Goal: Contribute content: Contribute content

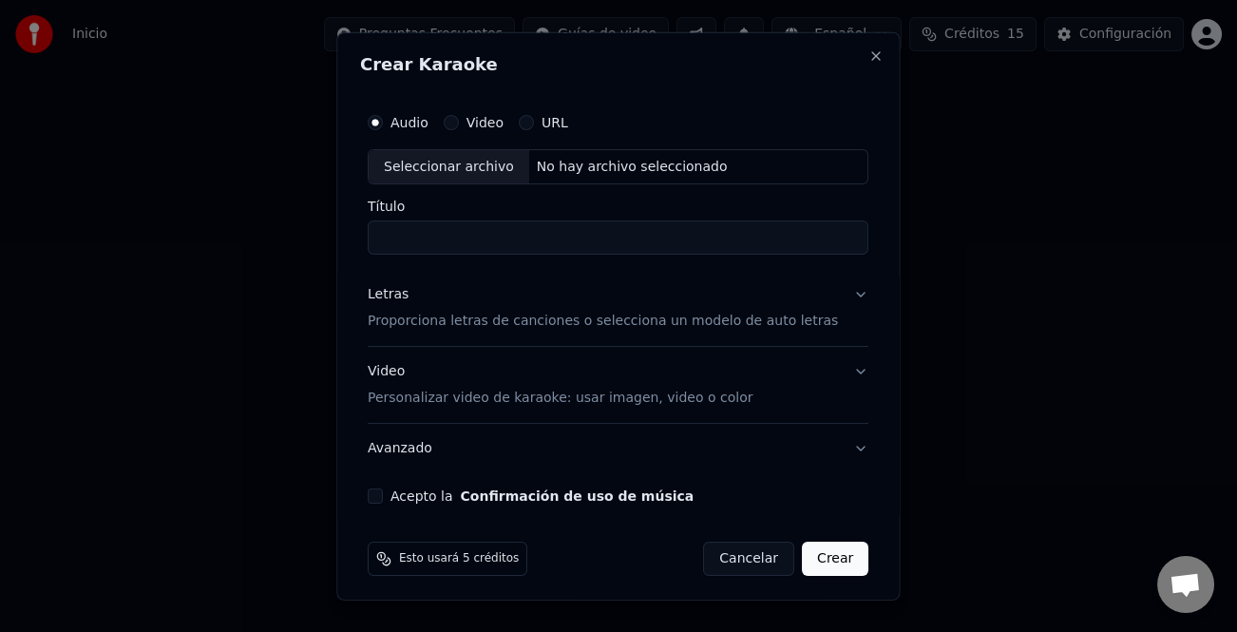
click at [488, 163] on div "Seleccionar archivo" at bounding box center [449, 166] width 161 height 34
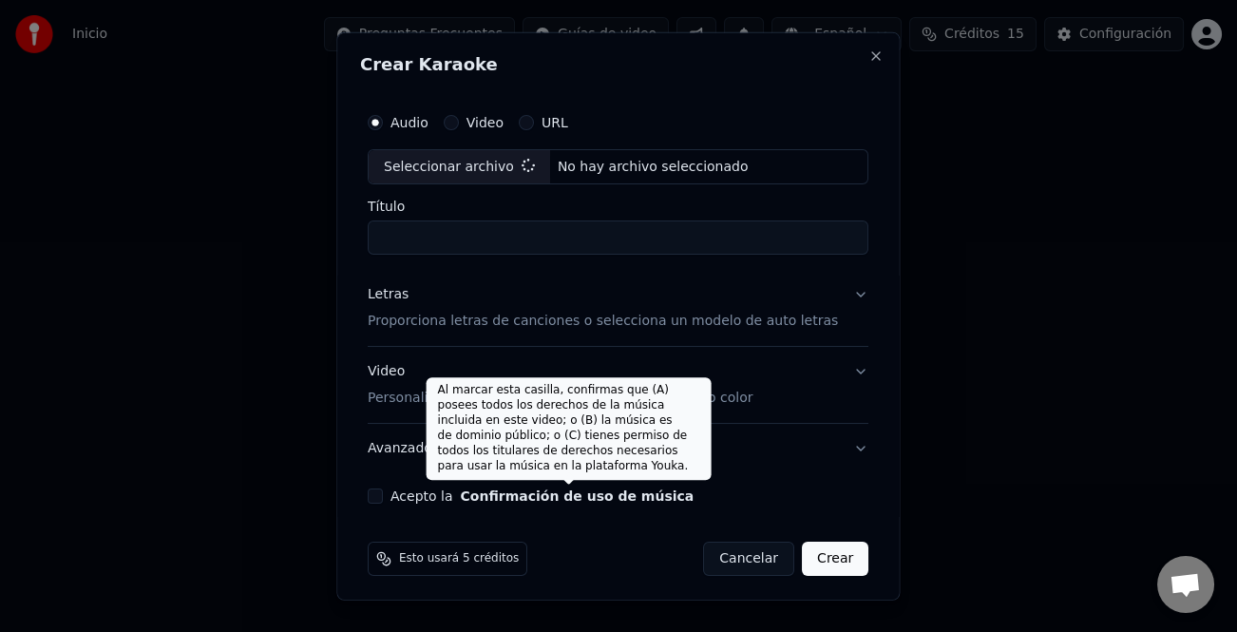
type input "**********"
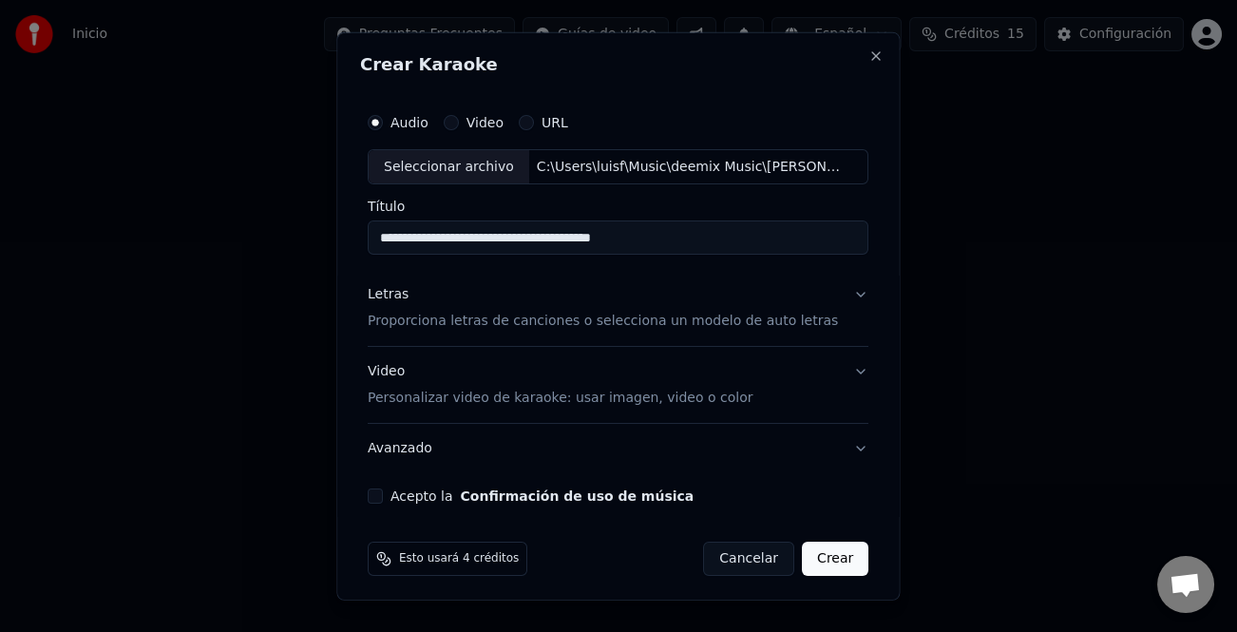
click at [398, 297] on div "Letras" at bounding box center [388, 294] width 41 height 19
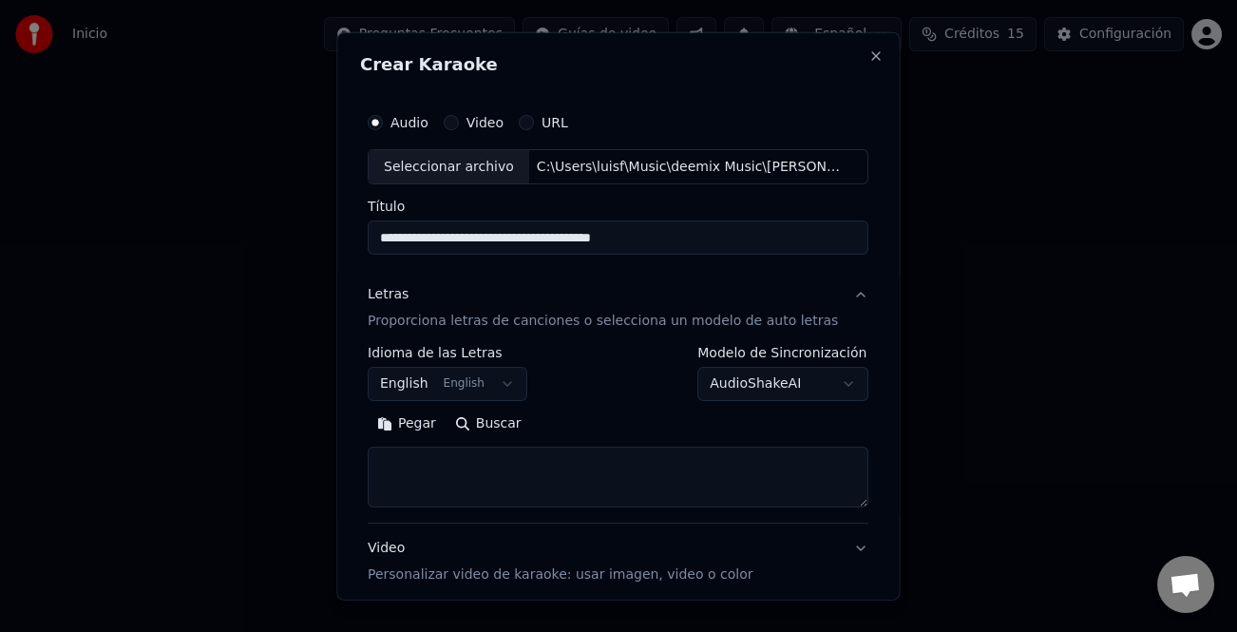
click at [421, 429] on button "Pegar" at bounding box center [407, 424] width 78 height 30
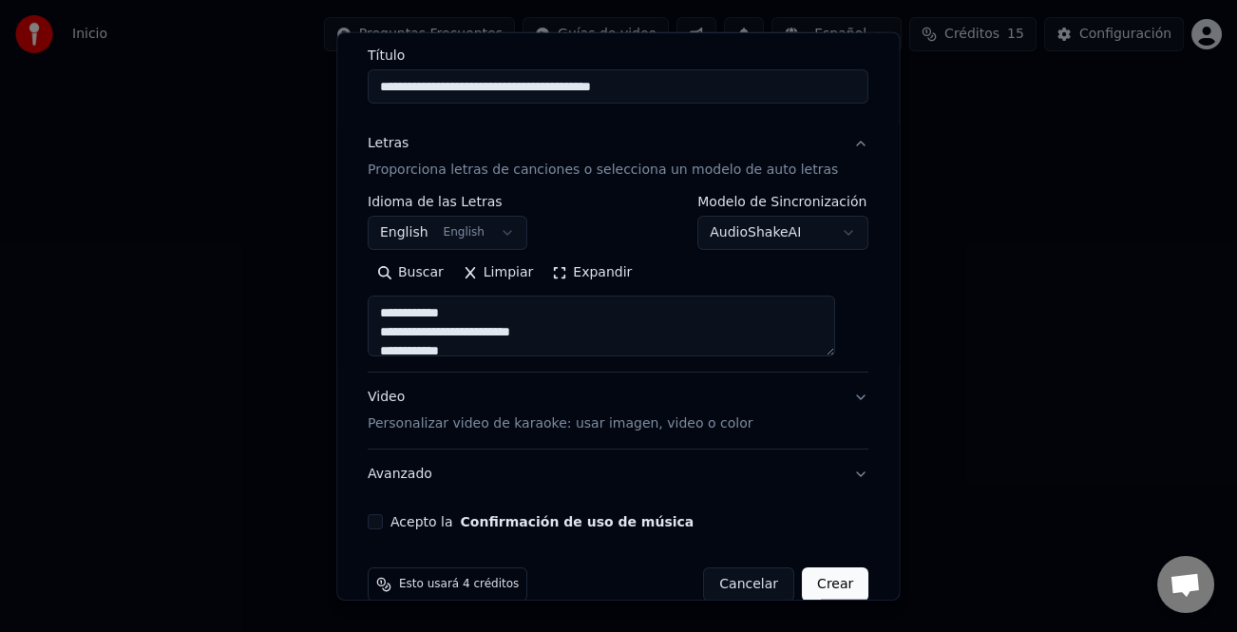
scroll to position [183, 0]
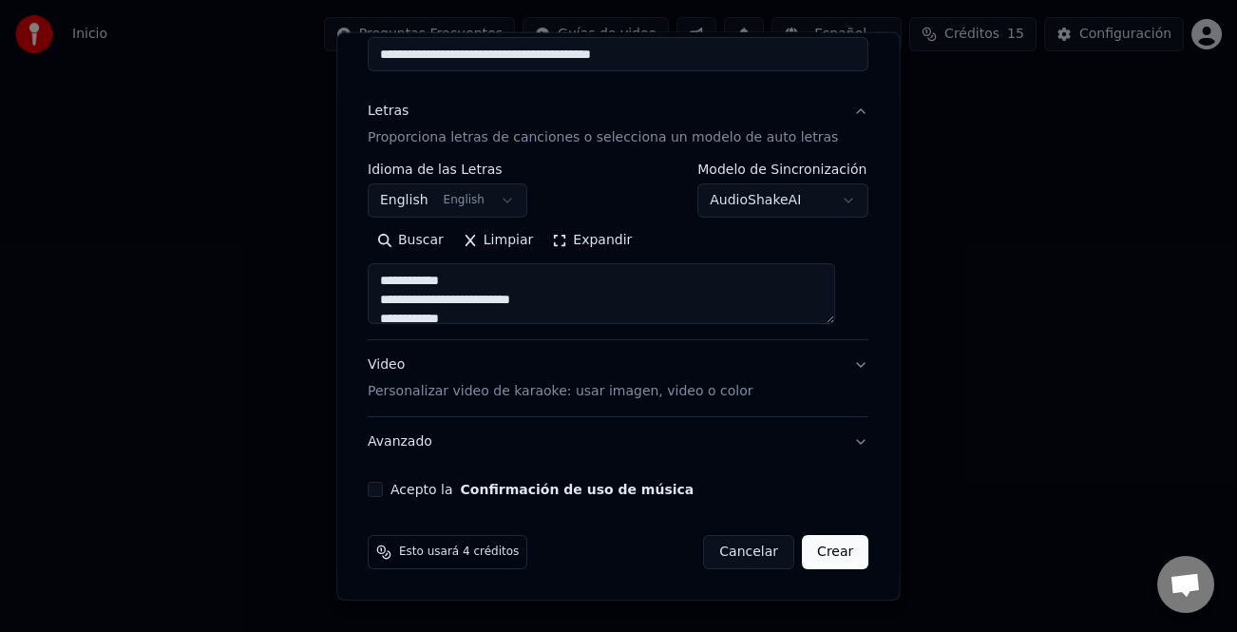
click at [383, 491] on button "Acepto la Confirmación de uso de música" at bounding box center [375, 489] width 15 height 15
type textarea "**********"
click at [836, 546] on button "Crear" at bounding box center [835, 552] width 67 height 34
select select "**"
type textarea "**********"
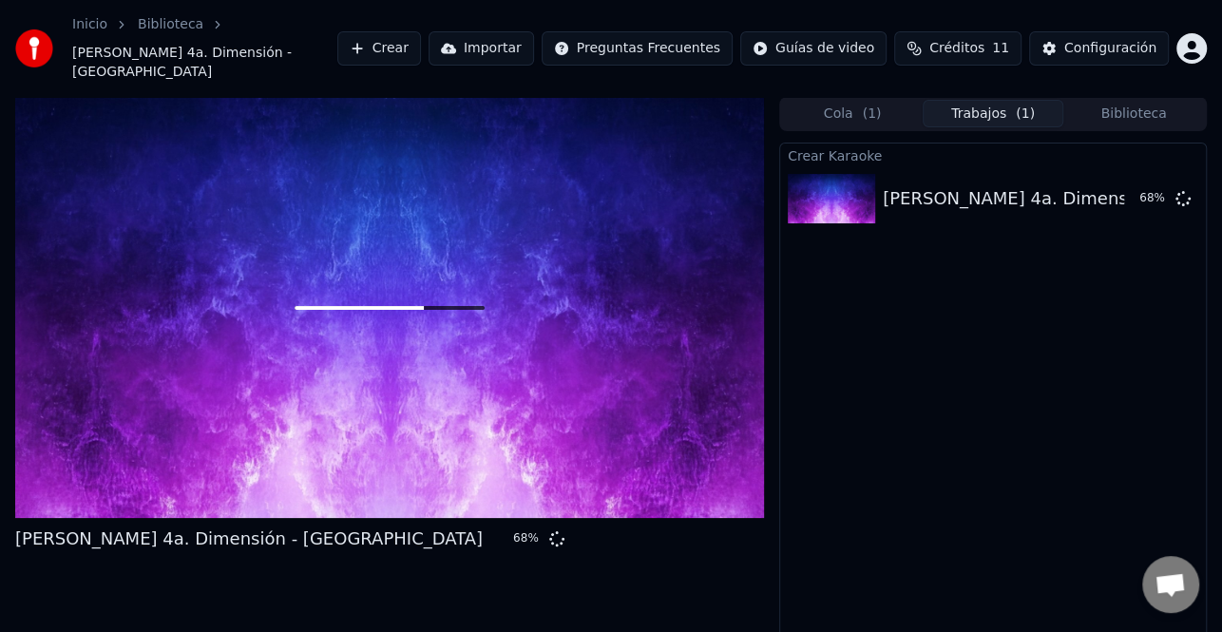
click at [421, 38] on button "Crear" at bounding box center [379, 48] width 84 height 34
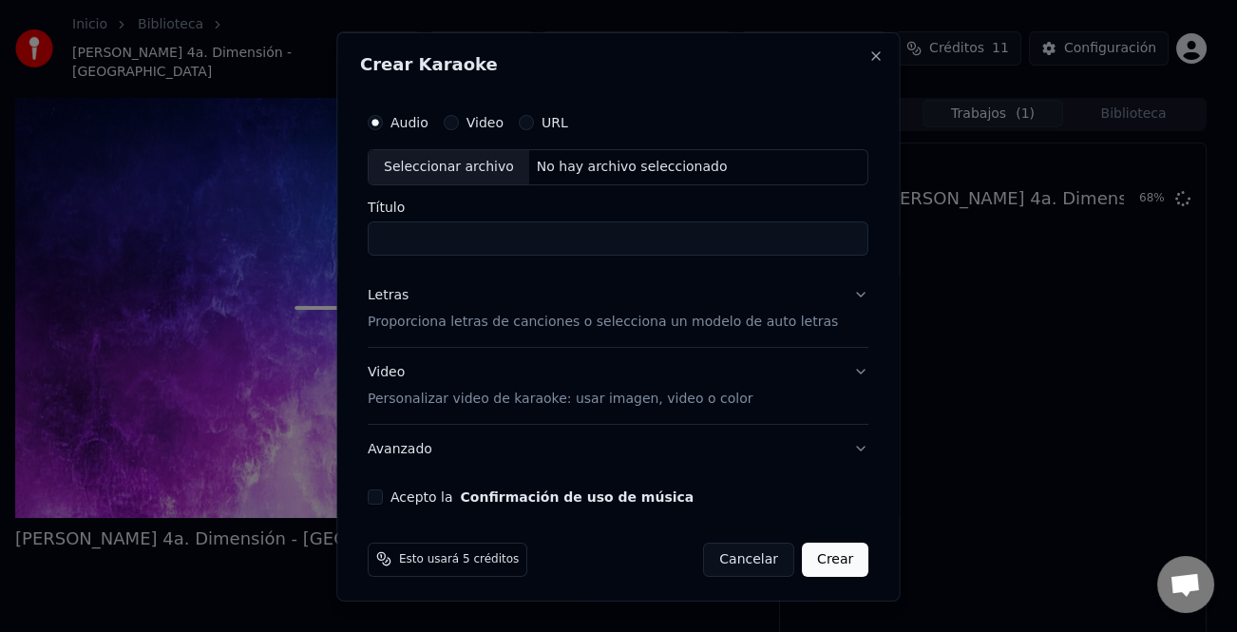
click at [494, 163] on div "Seleccionar archivo" at bounding box center [449, 166] width 161 height 34
type input "**********"
click at [393, 290] on div "Letras" at bounding box center [388, 294] width 41 height 19
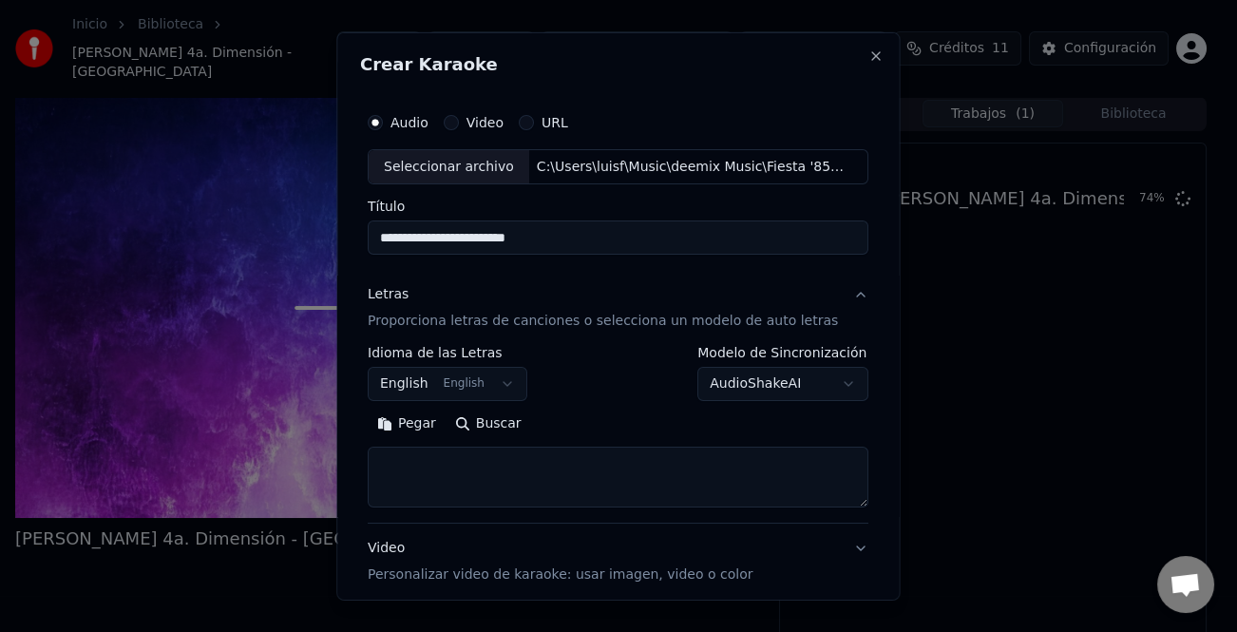
click at [422, 429] on button "Pegar" at bounding box center [407, 424] width 78 height 30
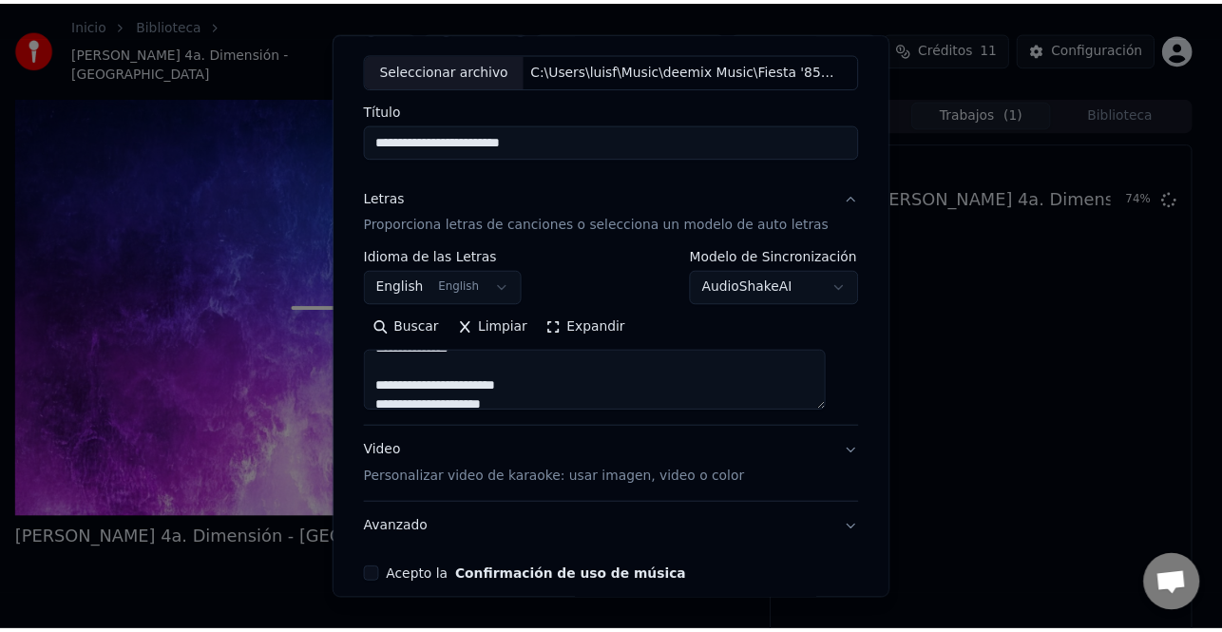
scroll to position [183, 0]
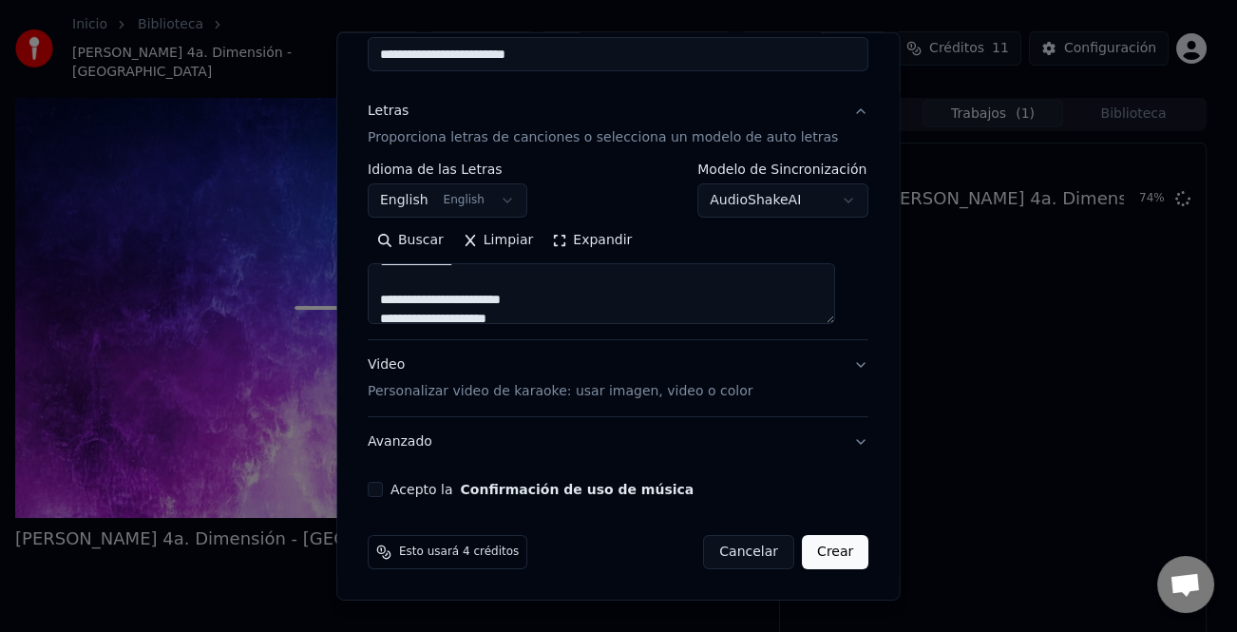
click at [391, 495] on div "Acepto la Confirmación de uso de música" at bounding box center [618, 489] width 501 height 15
type textarea "**********"
click at [383, 485] on button "Acepto la Confirmación de uso de música" at bounding box center [375, 489] width 15 height 15
click at [836, 559] on button "Crear" at bounding box center [835, 552] width 67 height 34
select select "**"
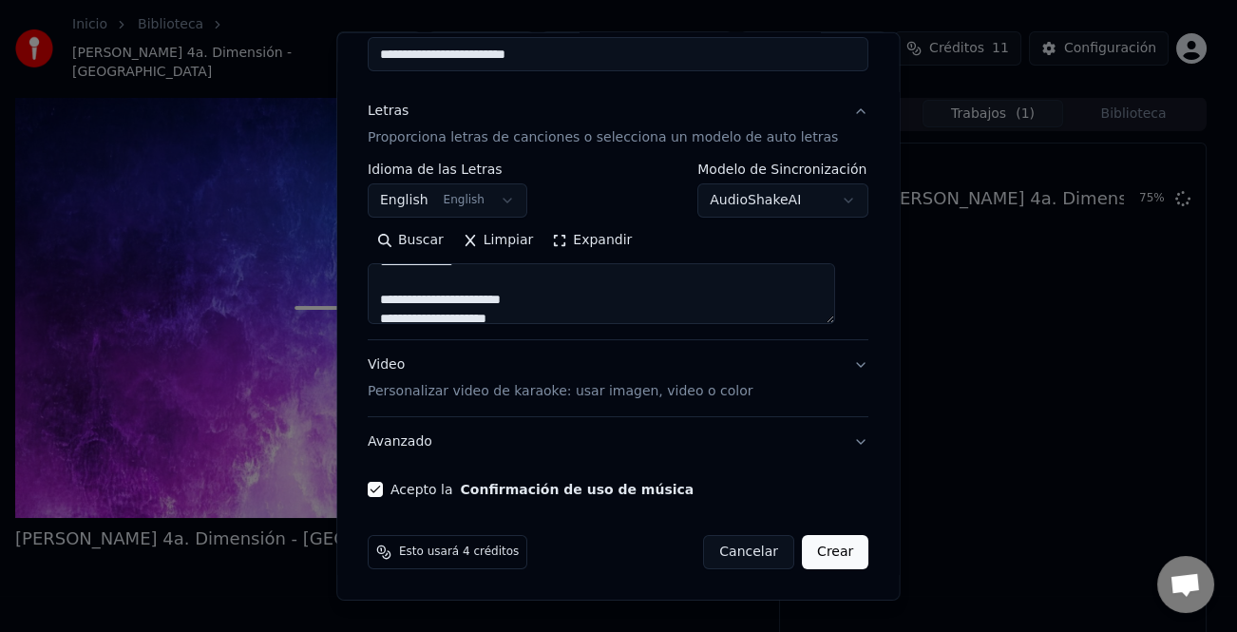
type textarea "**********"
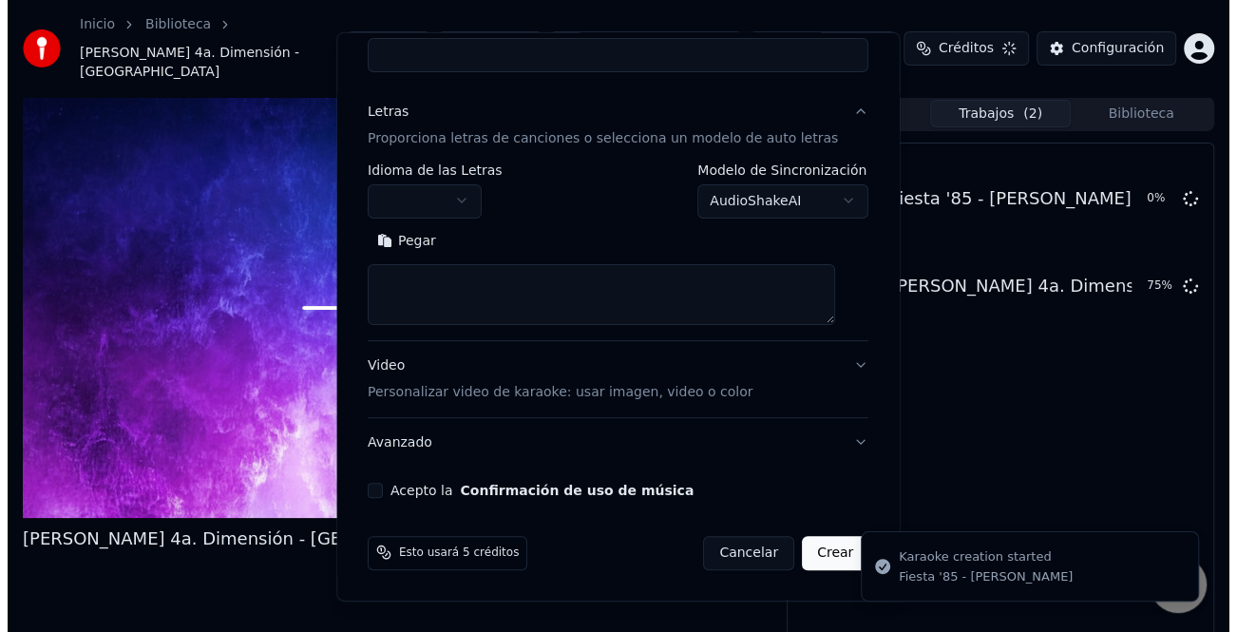
scroll to position [0, 0]
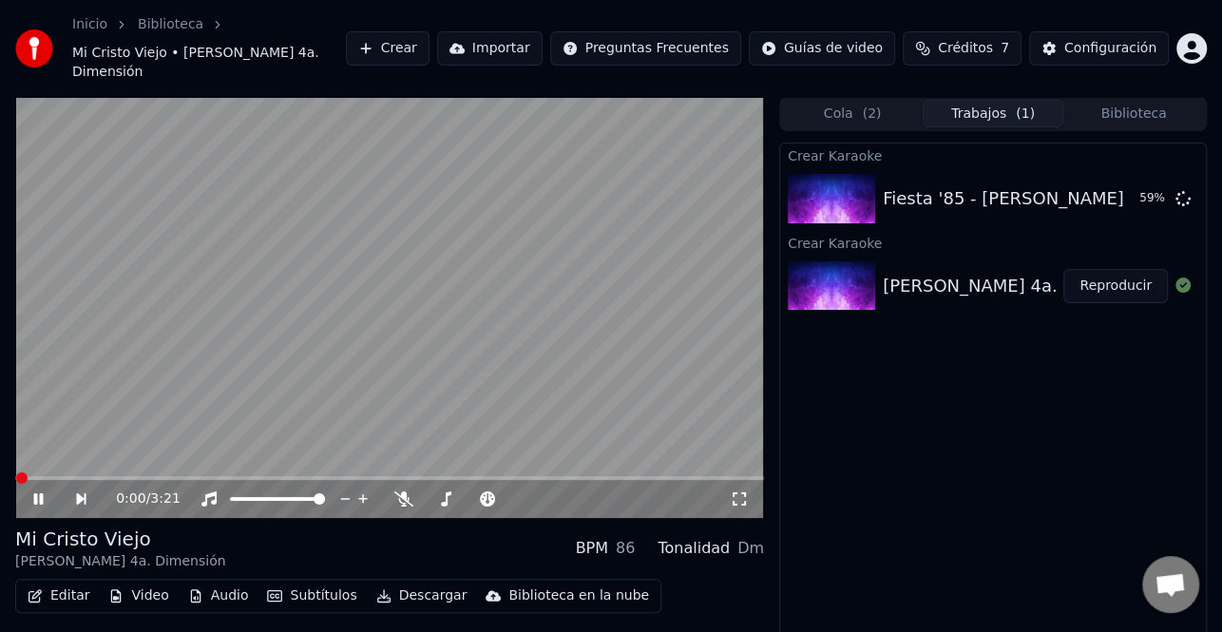
click at [39, 491] on icon at bounding box center [51, 498] width 43 height 15
click at [430, 34] on button "Crear" at bounding box center [388, 48] width 84 height 34
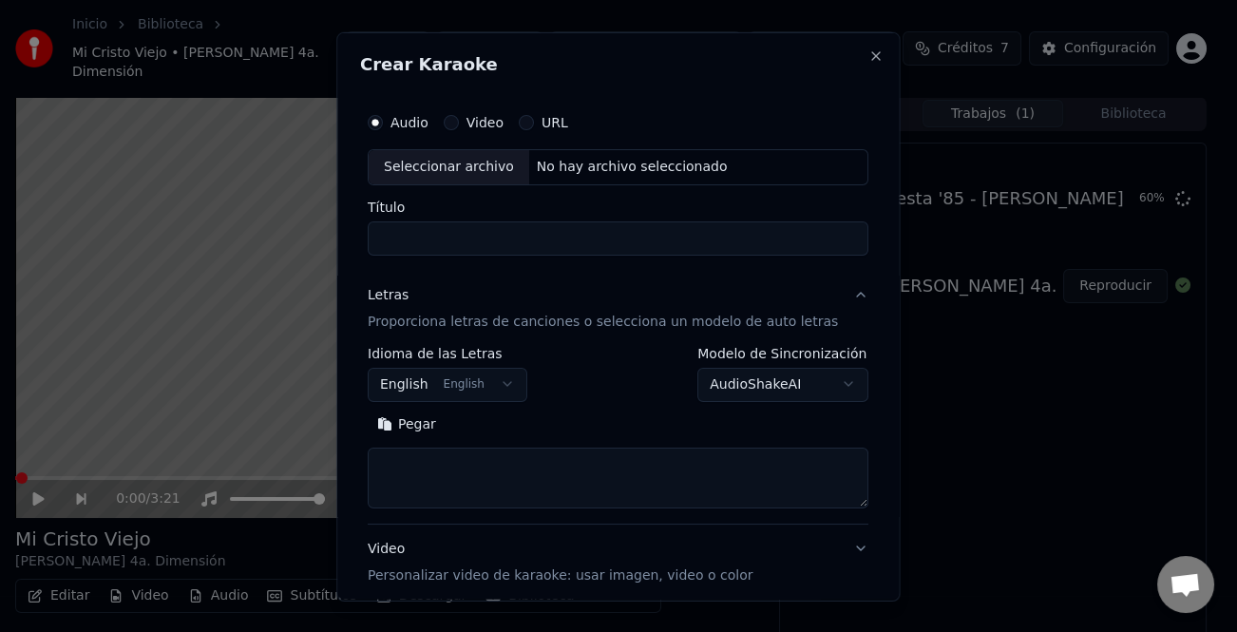
click at [431, 160] on div "Seleccionar archivo" at bounding box center [449, 166] width 161 height 34
click at [499, 170] on div "Seleccionar archivo" at bounding box center [449, 166] width 161 height 34
type input "**********"
click at [424, 426] on button "Pegar" at bounding box center [407, 424] width 78 height 30
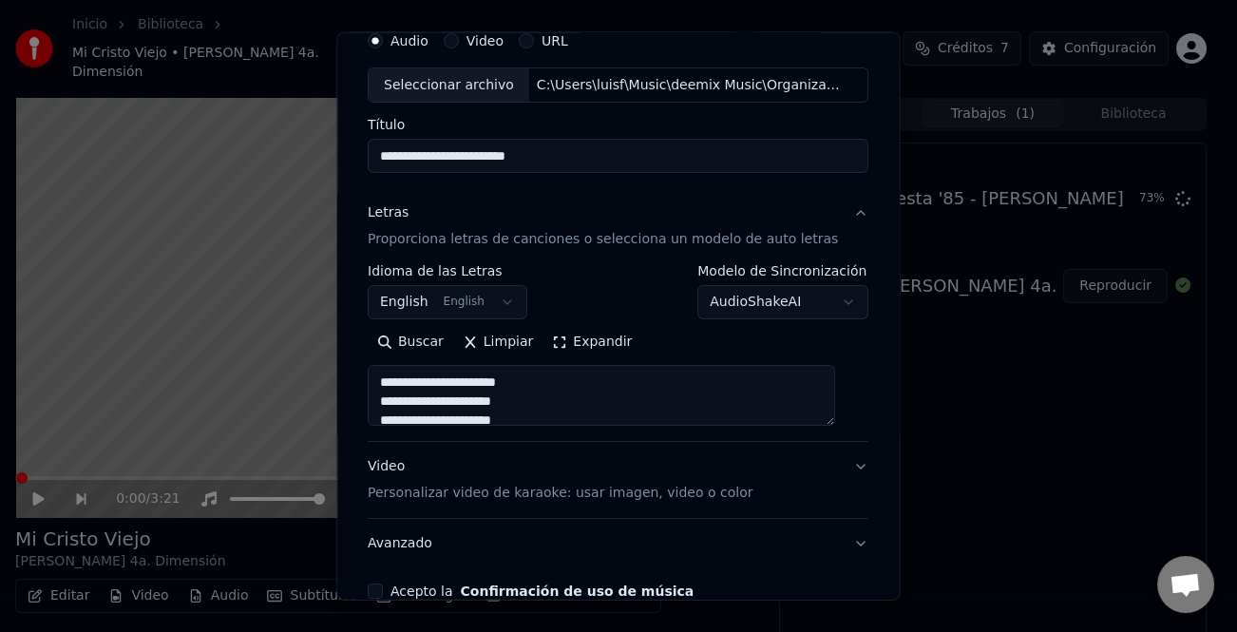
scroll to position [183, 0]
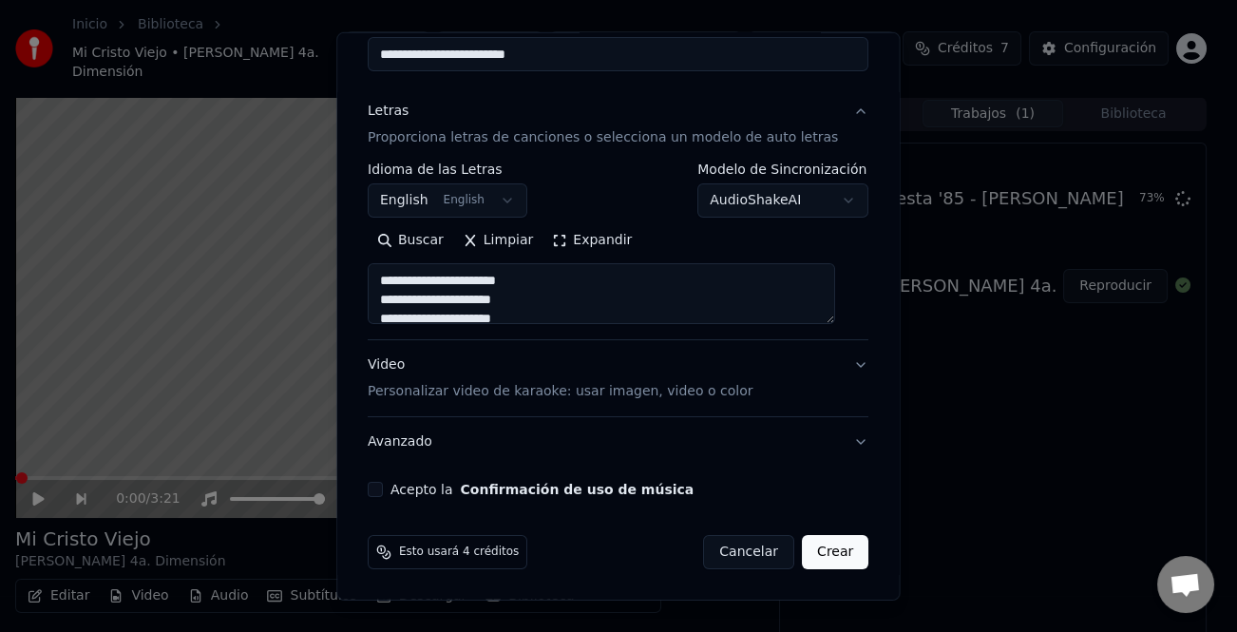
click at [383, 488] on button "Acepto la Confirmación de uso de música" at bounding box center [375, 489] width 15 height 15
type textarea "**********"
click at [825, 555] on button "Crear" at bounding box center [835, 552] width 67 height 34
select select "**"
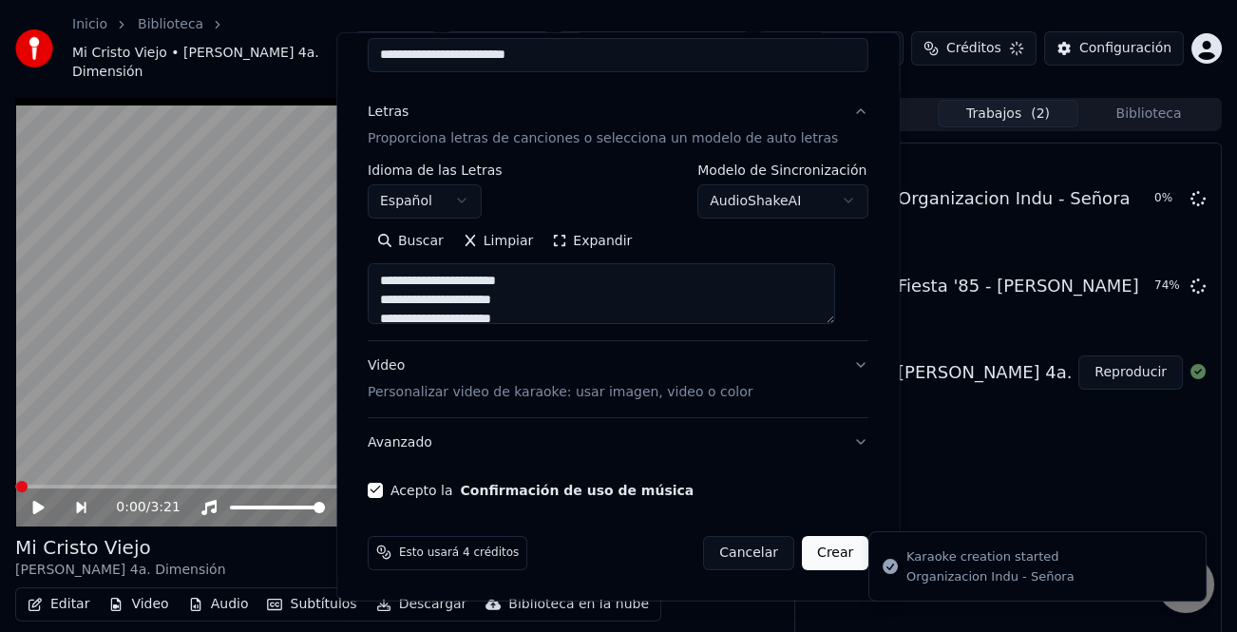
type textarea "**********"
select select
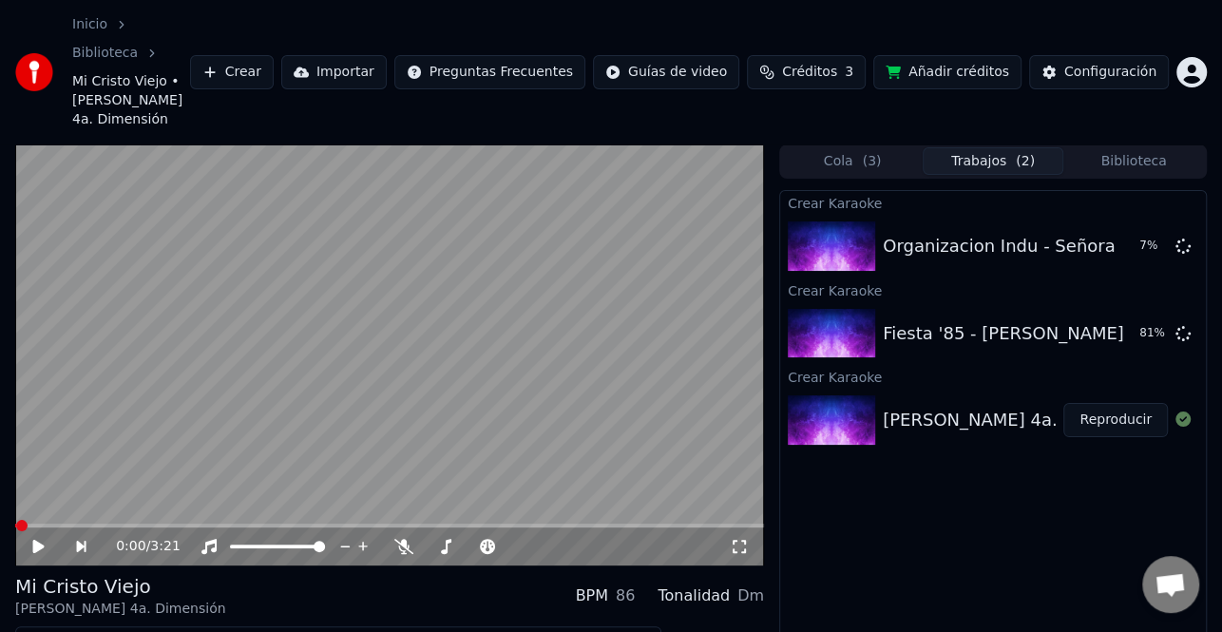
click at [1096, 403] on button "Reproducir" at bounding box center [1115, 420] width 105 height 34
click at [41, 541] on icon at bounding box center [39, 546] width 10 height 11
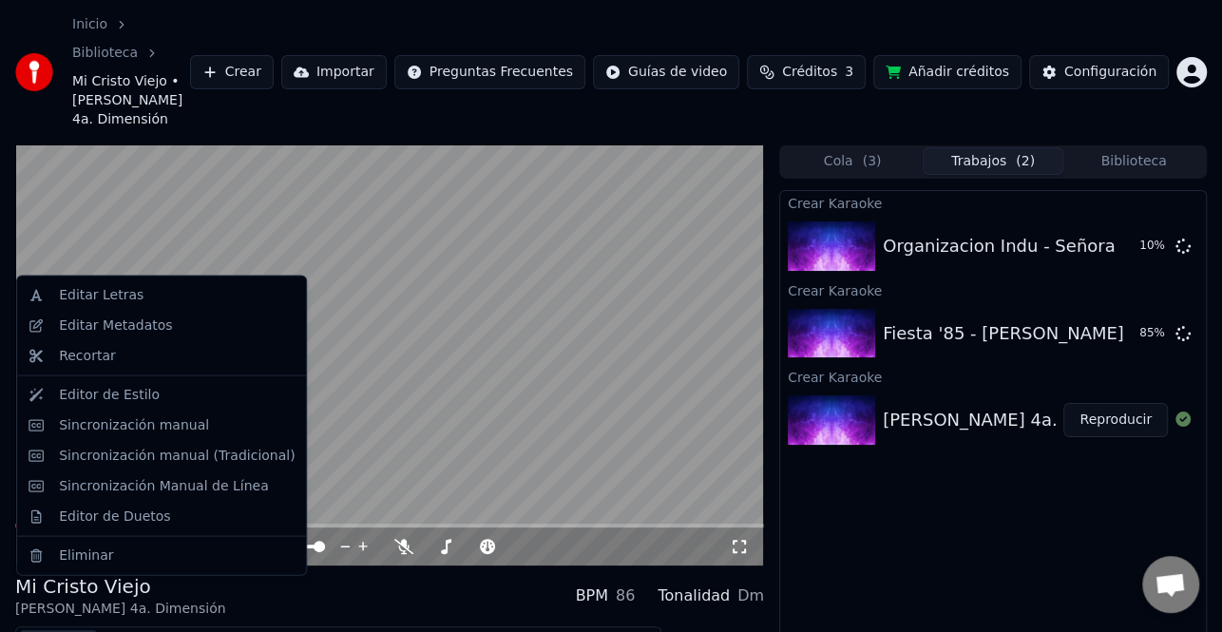
click at [65, 630] on button "Editar" at bounding box center [58, 643] width 77 height 27
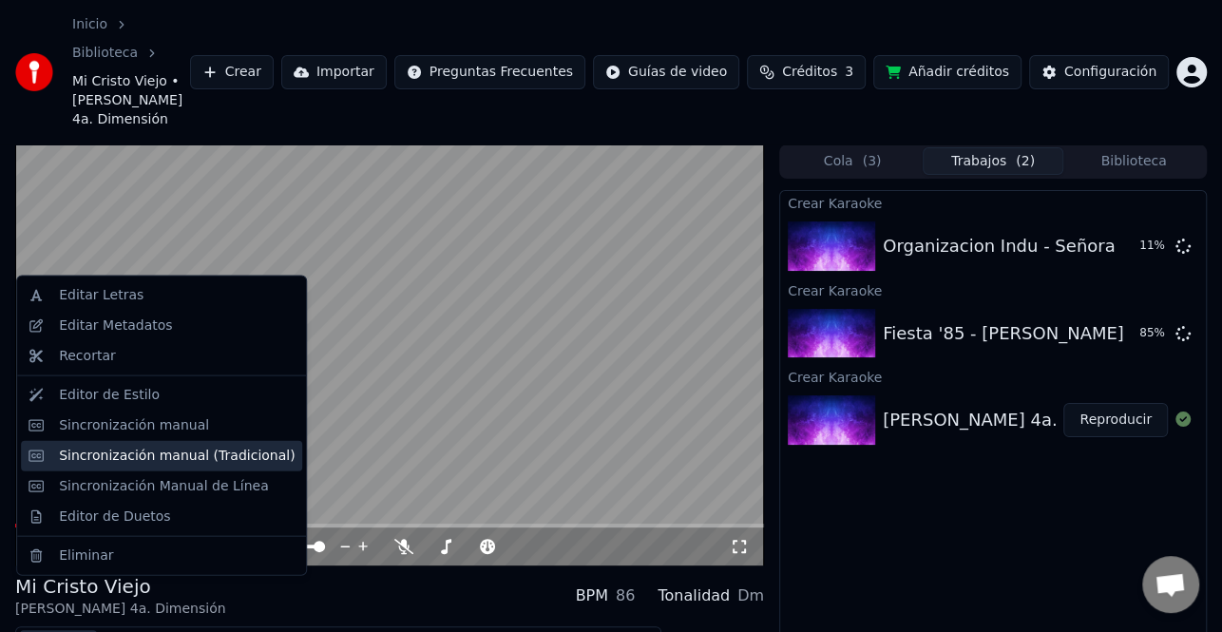
click at [121, 465] on div "Sincronización manual (Tradicional)" at bounding box center [161, 455] width 281 height 30
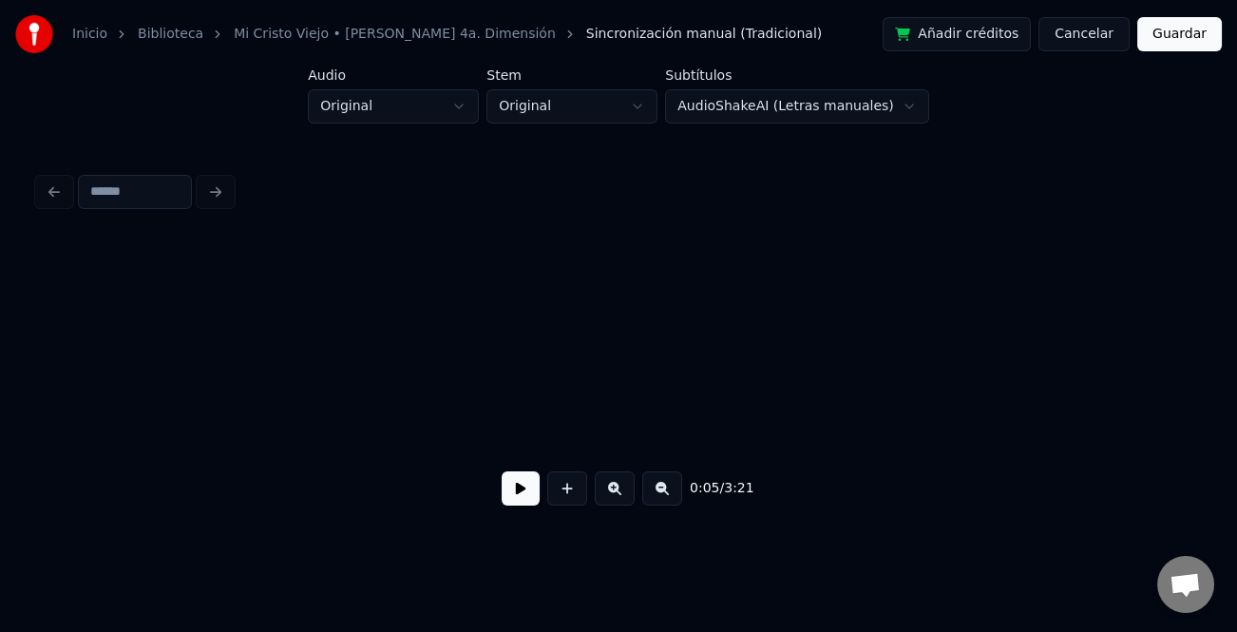
scroll to position [0, 1320]
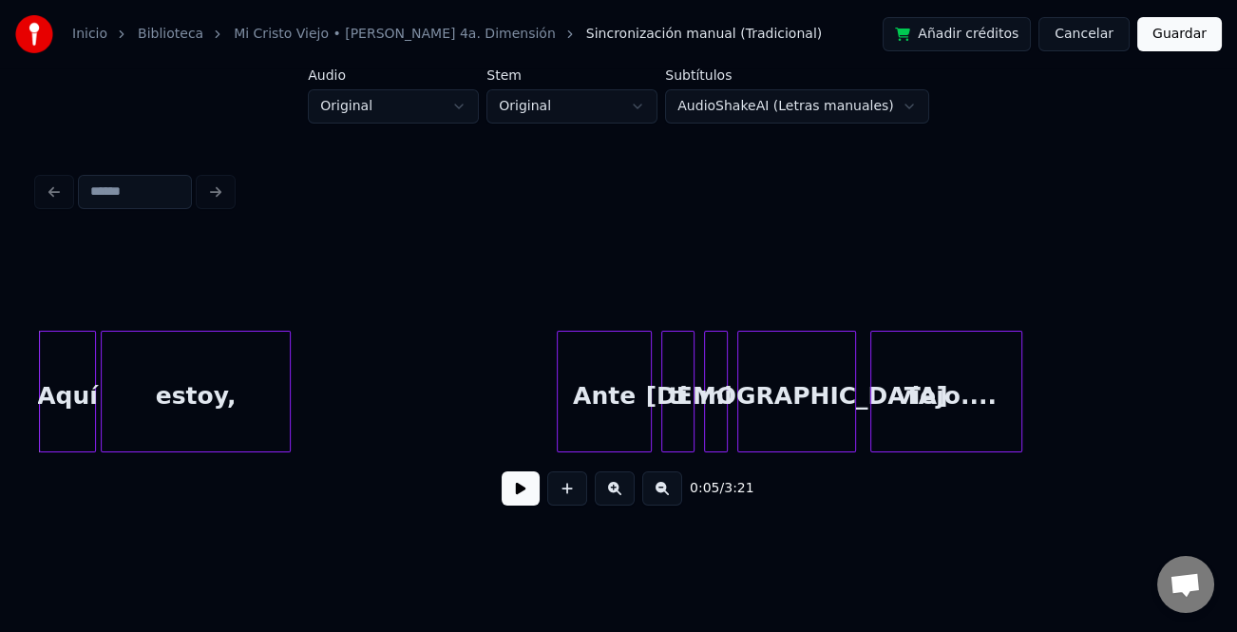
click at [504, 488] on button at bounding box center [521, 488] width 38 height 34
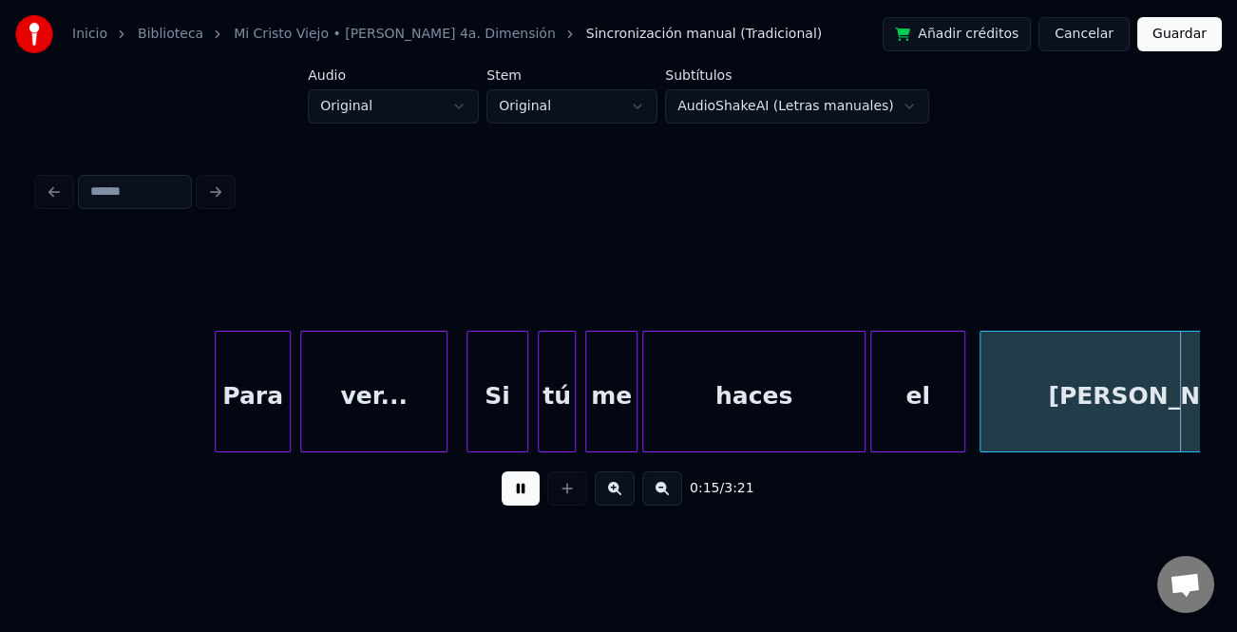
scroll to position [0, 3647]
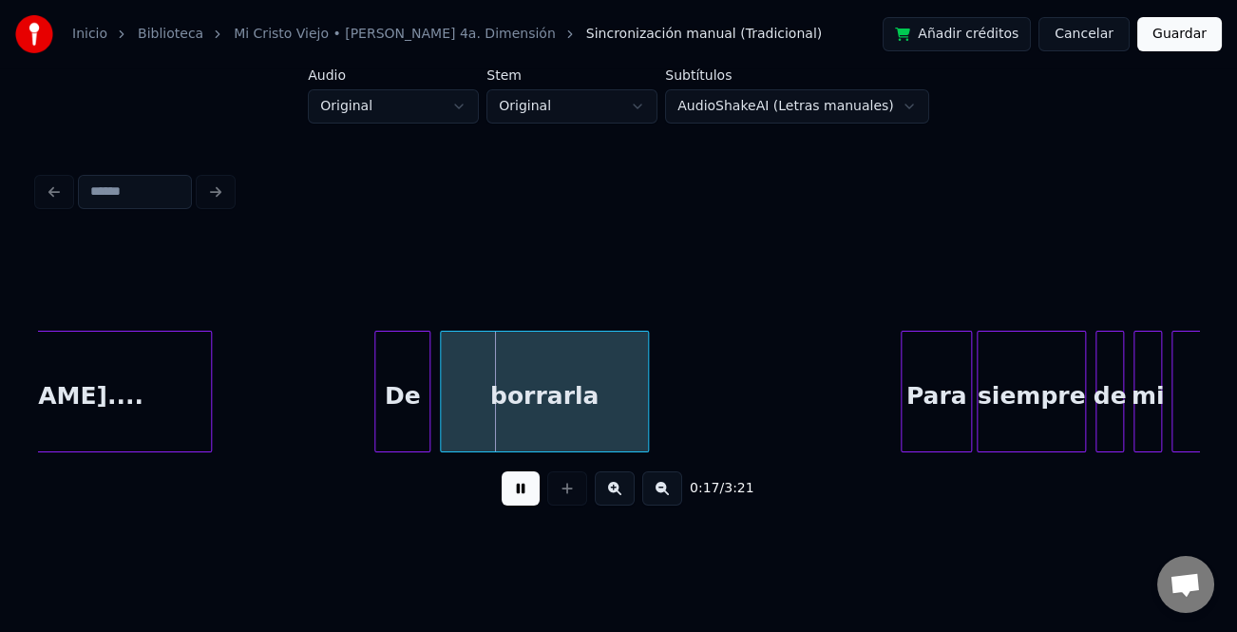
click at [380, 405] on div at bounding box center [378, 392] width 6 height 120
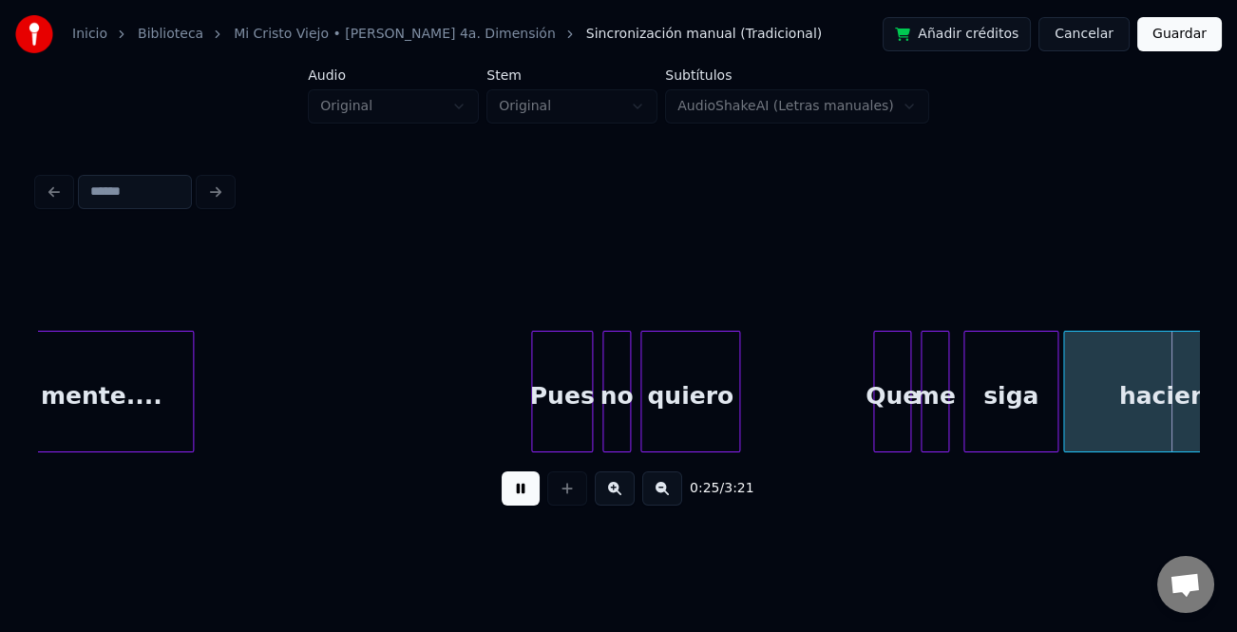
scroll to position [0, 5974]
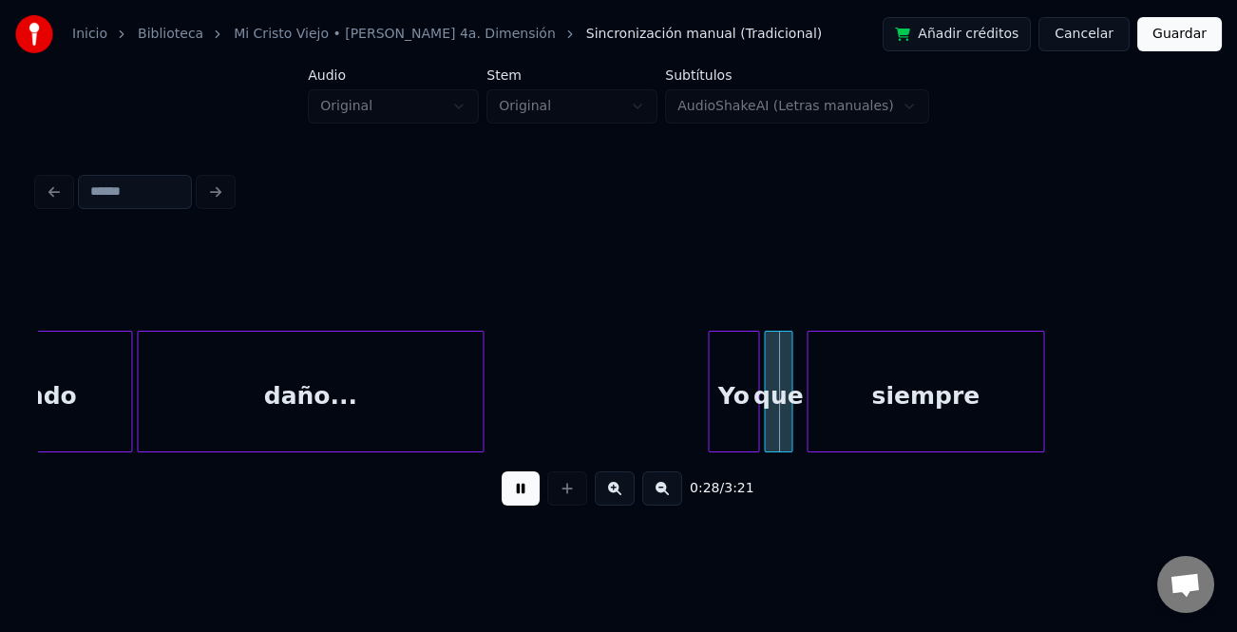
click at [712, 399] on div at bounding box center [712, 392] width 6 height 120
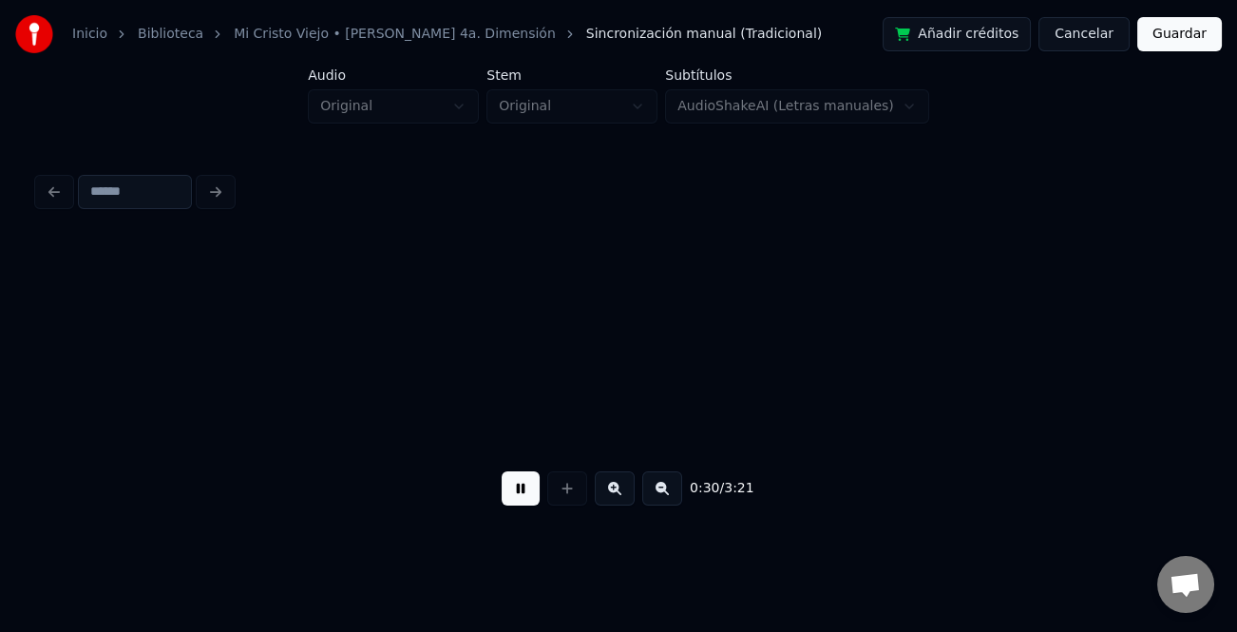
scroll to position [0, 7139]
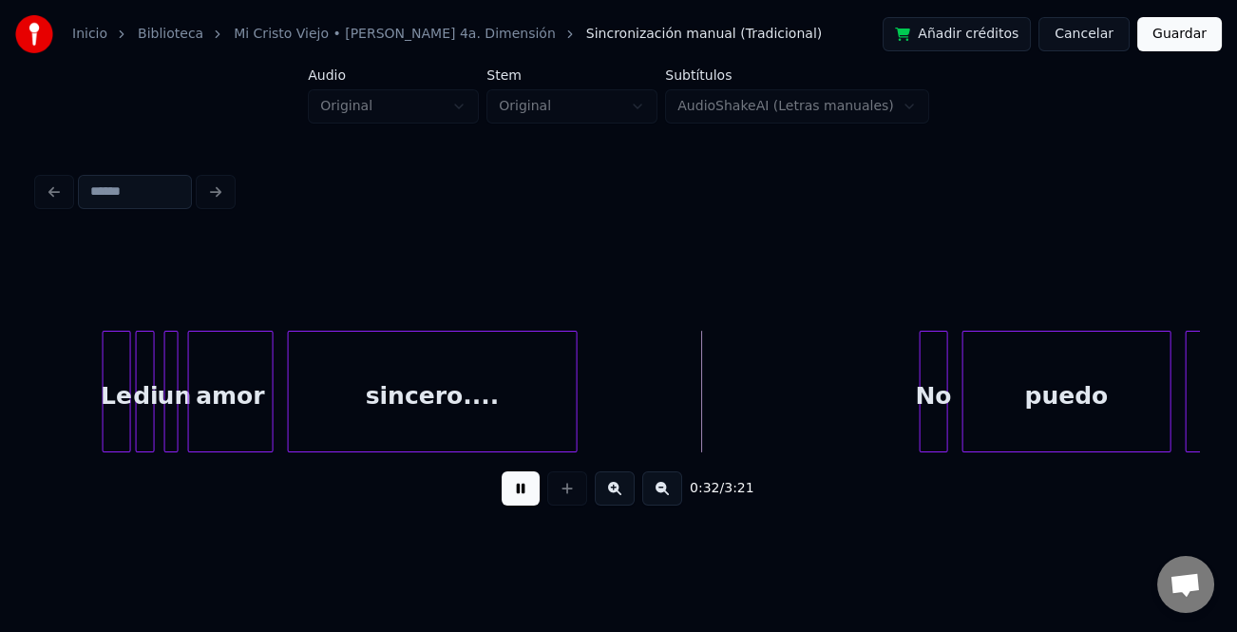
click at [526, 486] on button at bounding box center [521, 488] width 38 height 34
click at [519, 497] on button at bounding box center [521, 488] width 38 height 34
drag, startPoint x: 519, startPoint y: 497, endPoint x: 781, endPoint y: 457, distance: 265.3
click at [518, 497] on button at bounding box center [521, 488] width 38 height 34
click at [903, 417] on div at bounding box center [906, 392] width 6 height 120
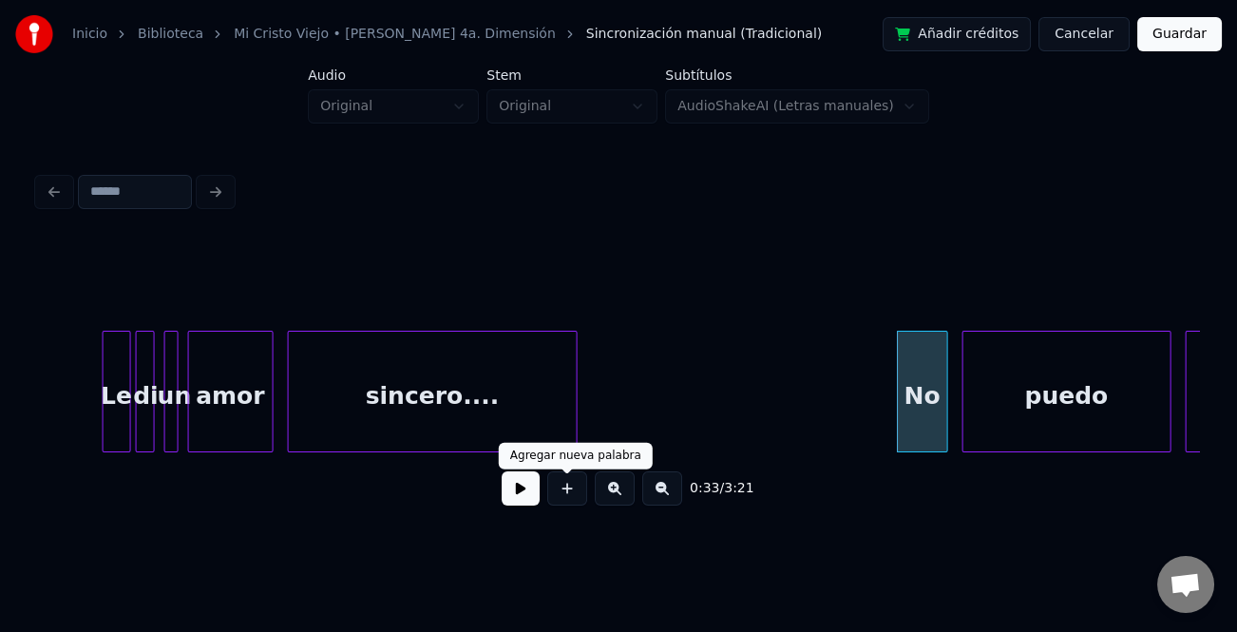
click at [528, 489] on button at bounding box center [521, 488] width 38 height 34
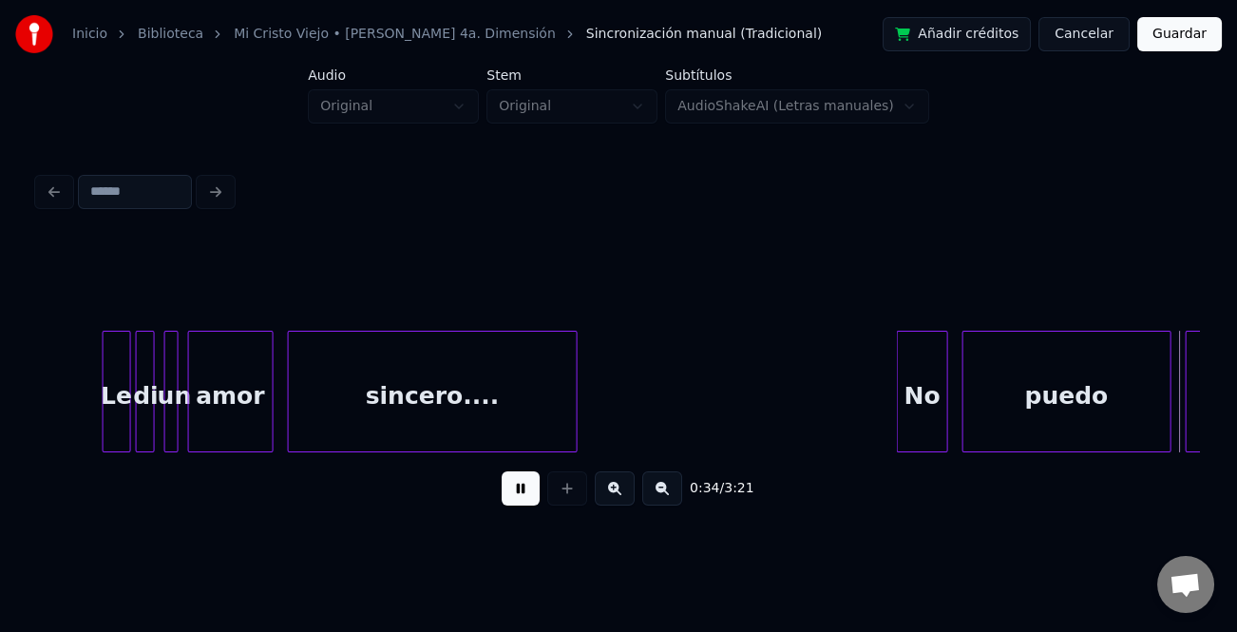
scroll to position [0, 8302]
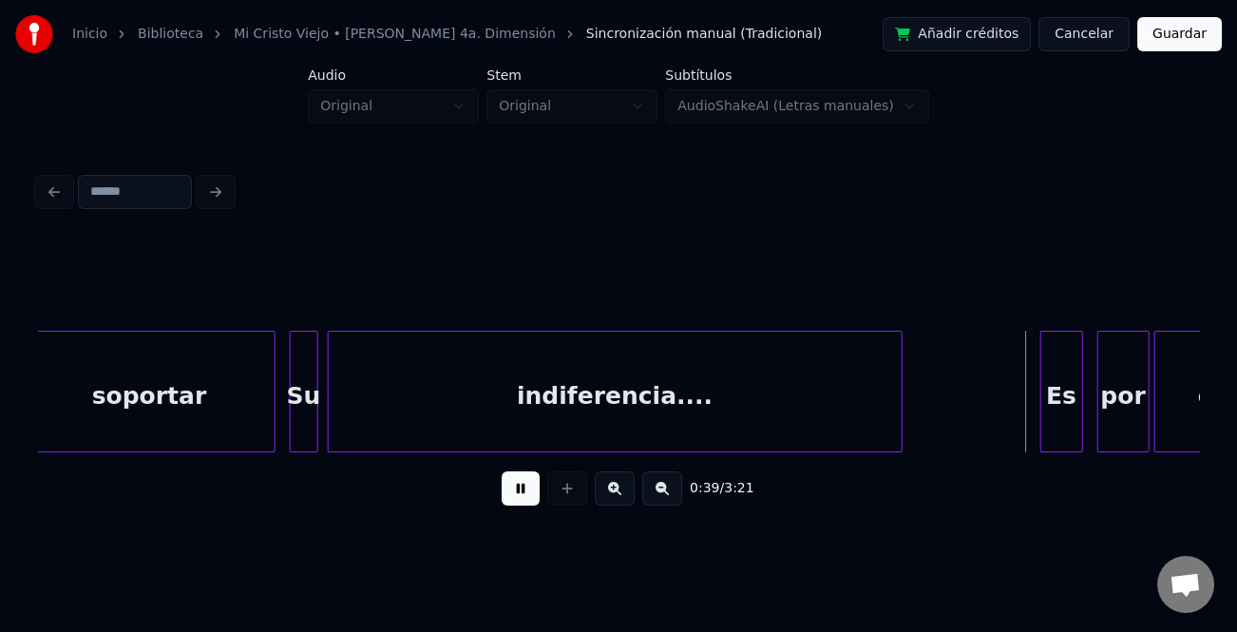
click at [527, 489] on button at bounding box center [521, 488] width 38 height 34
click at [1031, 439] on div at bounding box center [1032, 392] width 6 height 120
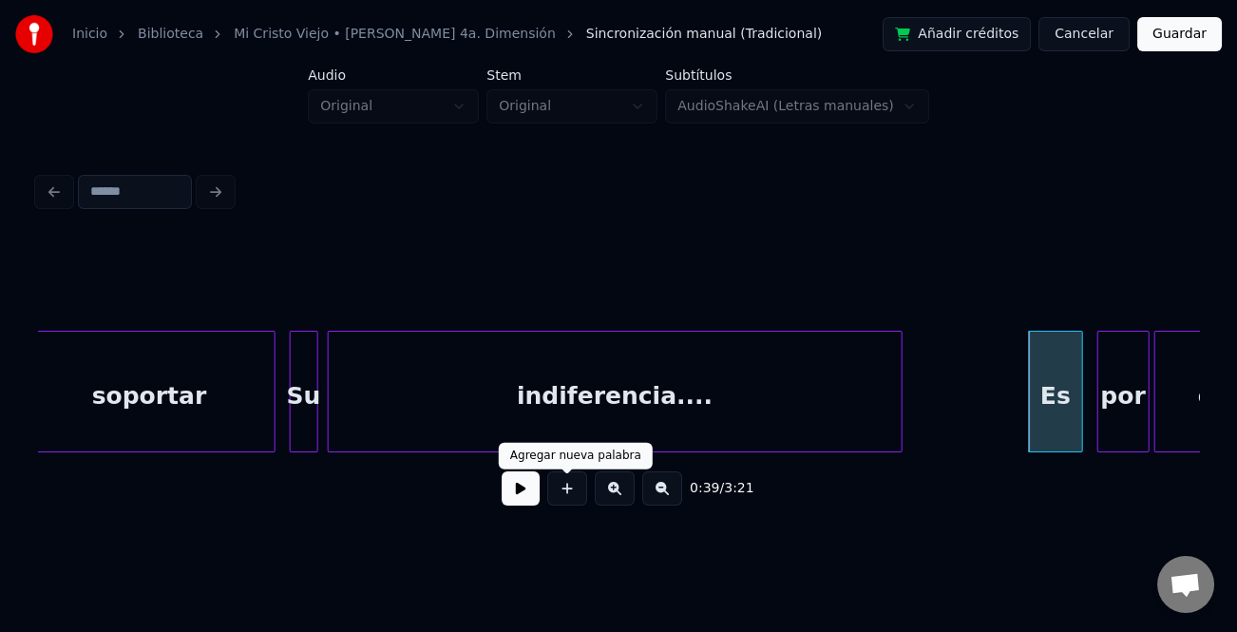
click at [526, 483] on button at bounding box center [521, 488] width 38 height 34
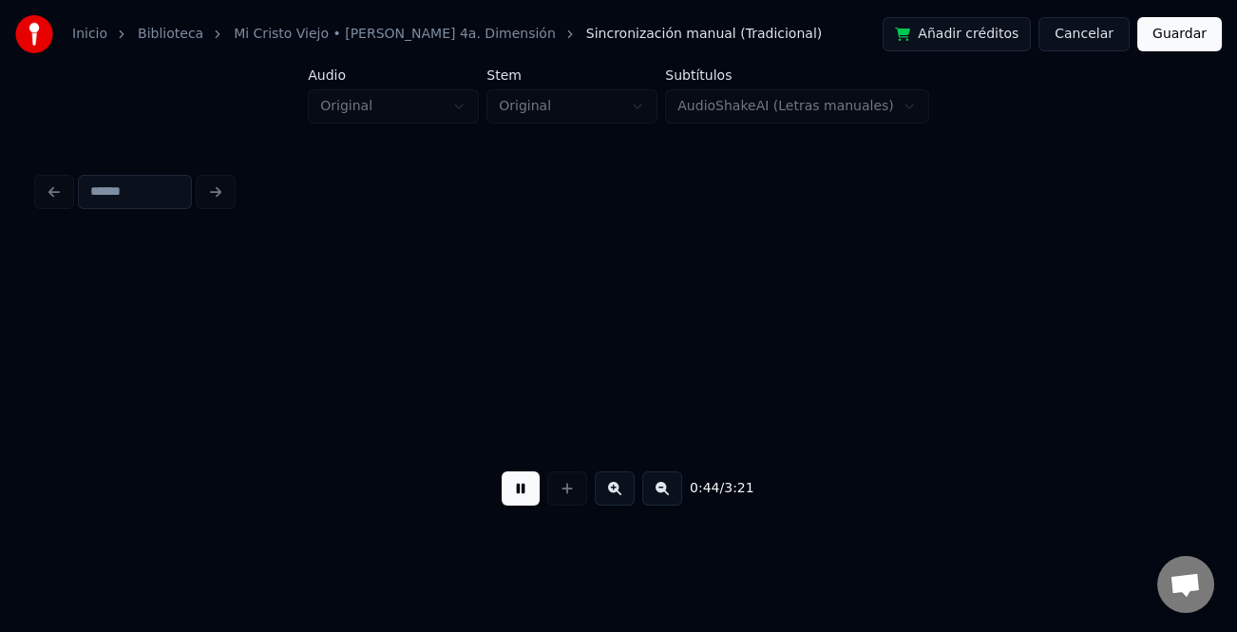
scroll to position [0, 10625]
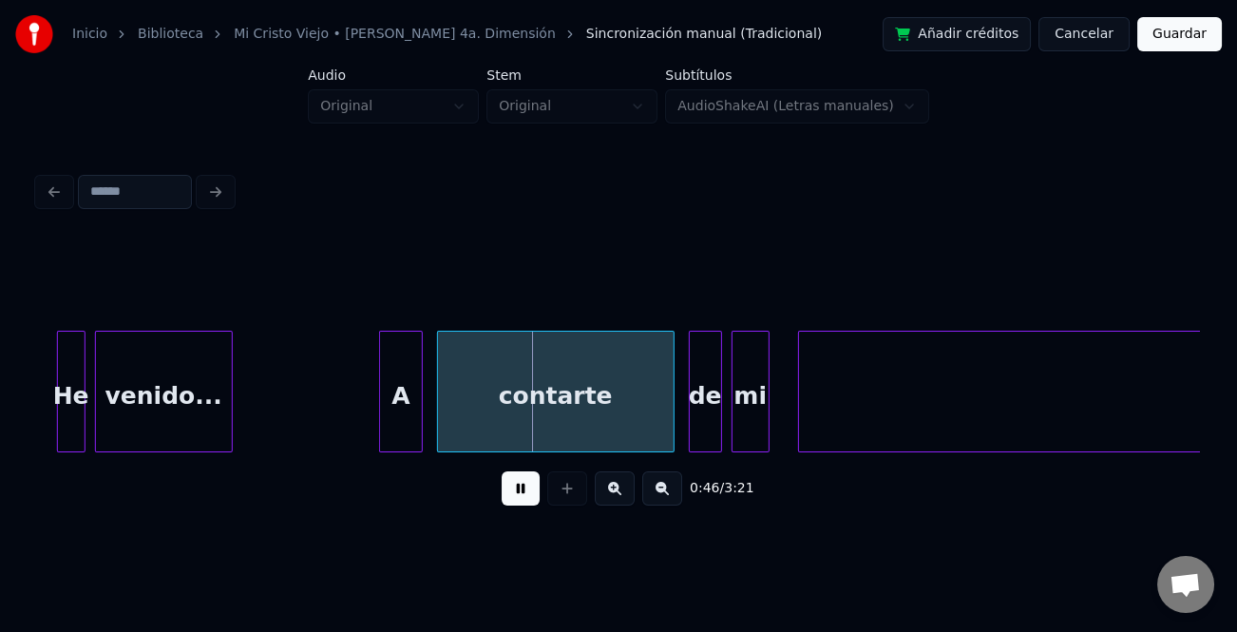
click at [380, 427] on div at bounding box center [383, 392] width 6 height 120
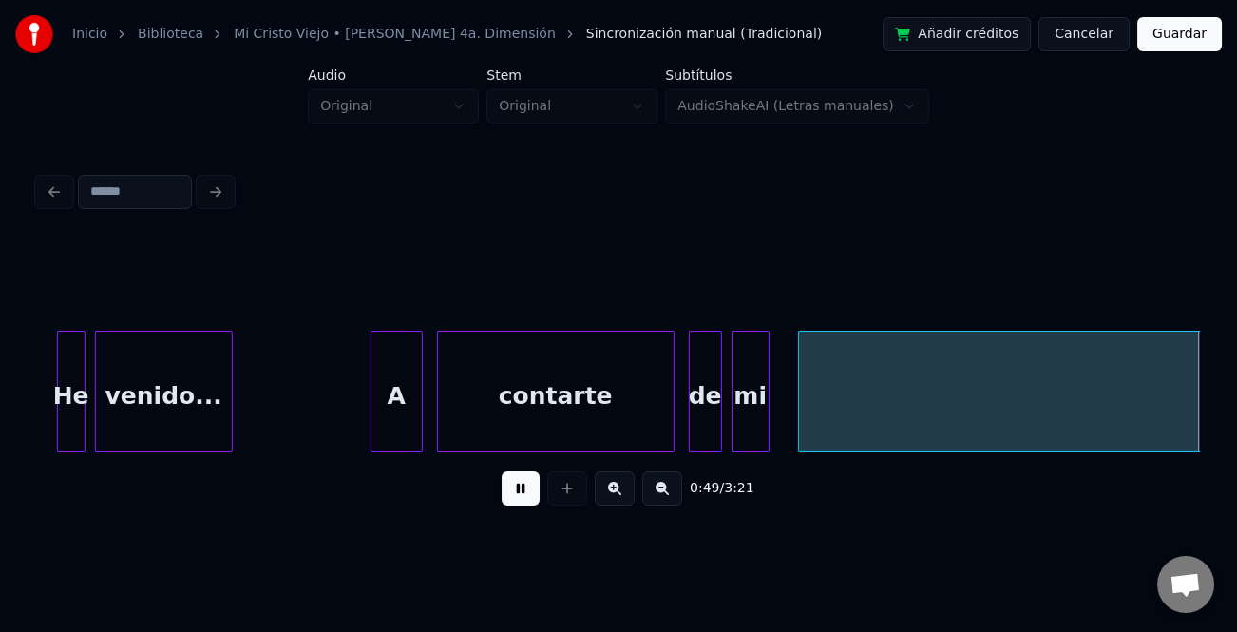
scroll to position [0, 11789]
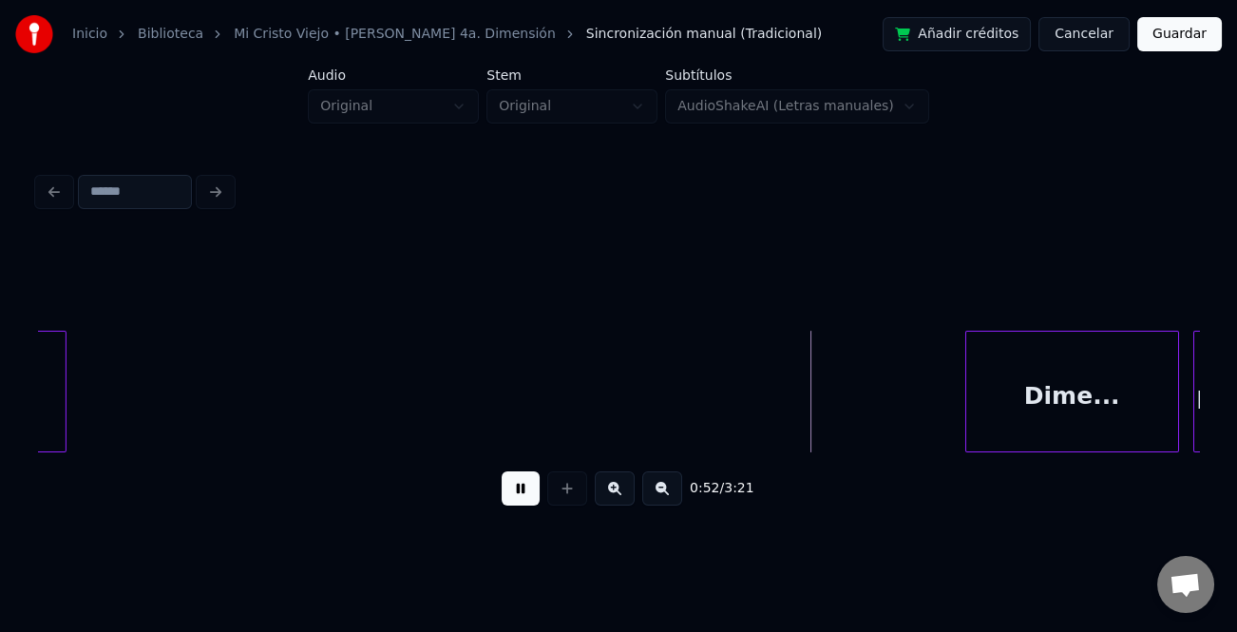
click at [62, 376] on div at bounding box center [63, 392] width 6 height 120
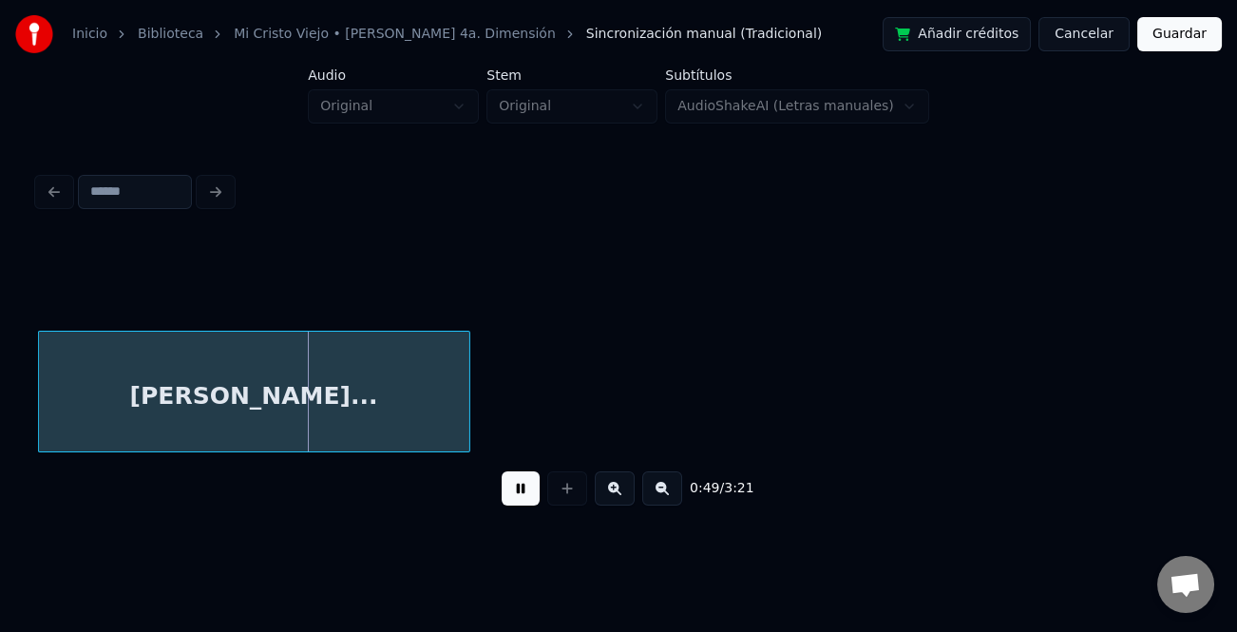
click at [516, 487] on button at bounding box center [521, 488] width 38 height 34
